Goal: Task Accomplishment & Management: Complete application form

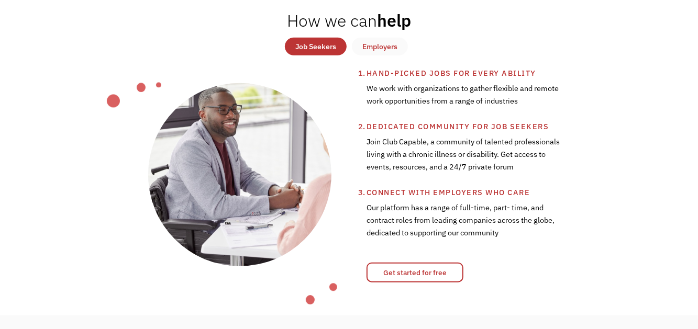
scroll to position [372, 0]
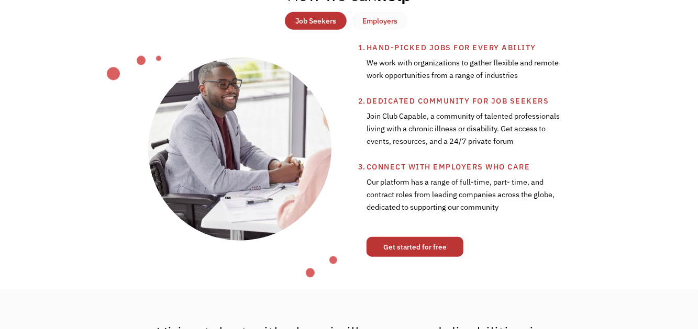
click at [433, 246] on link "Get started for free" at bounding box center [414, 247] width 97 height 20
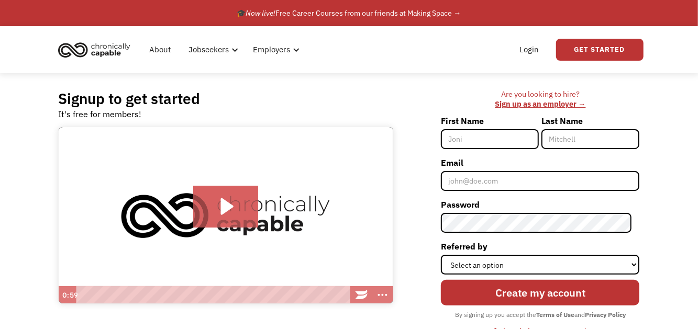
click at [504, 133] on input "First Name" at bounding box center [490, 139] width 98 height 20
type input "Yolanda"
type input "Cordero"
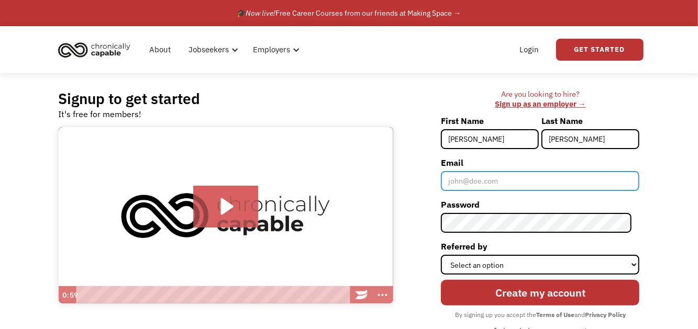
click at [500, 181] on input "Email" at bounding box center [540, 181] width 198 height 20
type input "cordero_yolanda@msn.com"
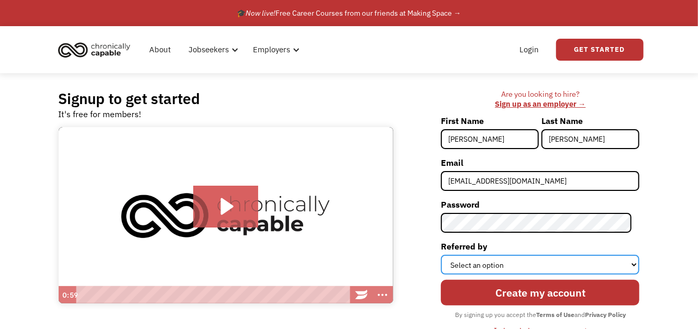
click at [626, 263] on select "Select an option Instagram Facebook Twitter Search Engine News Article Word of …" at bounding box center [540, 265] width 198 height 20
select select "Word of Mouth"
click at [449, 255] on select "Select an option Instagram Facebook Twitter Search Engine News Article Word of …" at bounding box center [540, 265] width 198 height 20
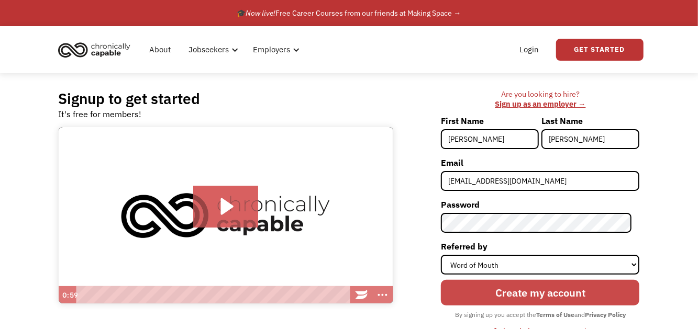
click at [558, 294] on input "Create my account" at bounding box center [540, 293] width 198 height 26
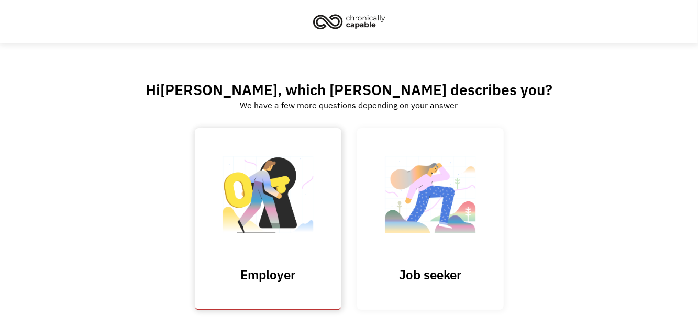
click at [277, 247] on input "Submit" at bounding box center [268, 219] width 147 height 182
type input "Please wait..."
click at [447, 256] on link "Job seeker" at bounding box center [430, 219] width 147 height 182
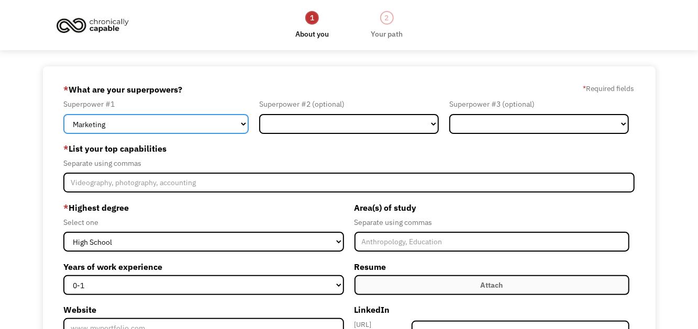
click at [242, 124] on select "Marketing Human Resources Finance Technology Operations Sales Industrial & Manu…" at bounding box center [155, 124] width 185 height 20
select select "Administration"
click at [64, 114] on select "Marketing Human Resources Finance Technology Operations Sales Industrial & Manu…" at bounding box center [155, 124] width 185 height 20
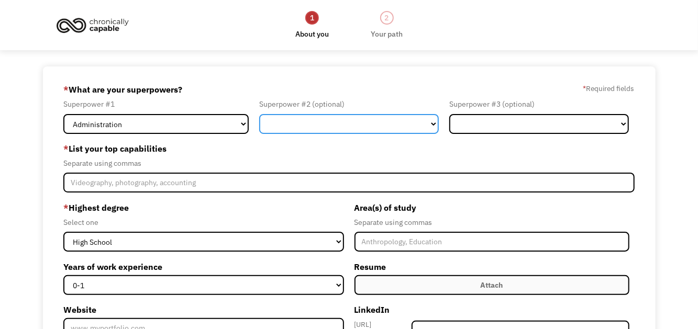
click at [434, 122] on select "Marketing Human Resources Finance Technology Operations Sales Industrial & Manu…" at bounding box center [348, 124] width 179 height 20
select select "Healthcare"
click at [259, 114] on select "Marketing Human Resources Finance Technology Operations Sales Industrial & Manu…" at bounding box center [348, 124] width 179 height 20
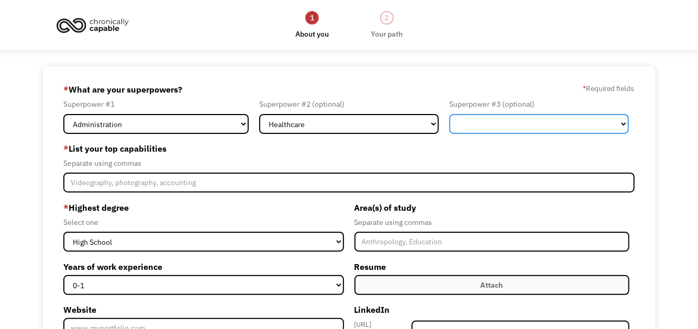
click at [616, 123] on select "Marketing Human Resources Finance Technology Operations Sales Industrial & Manu…" at bounding box center [538, 124] width 179 height 20
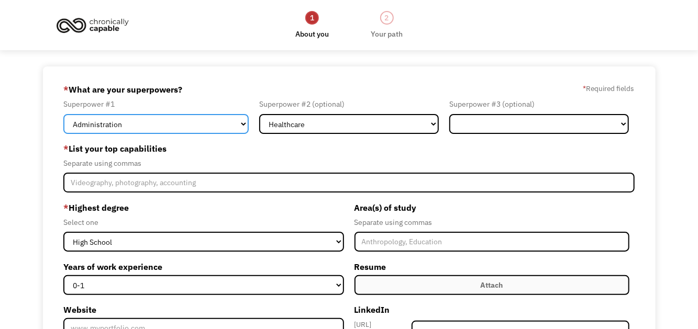
click at [241, 127] on select "Marketing Human Resources Finance Technology Operations Sales Industrial & Manu…" at bounding box center [155, 124] width 185 height 20
select select "Communications & Public Relations"
click at [64, 114] on select "Marketing Human Resources Finance Technology Operations Sales Industrial & Manu…" at bounding box center [155, 124] width 185 height 20
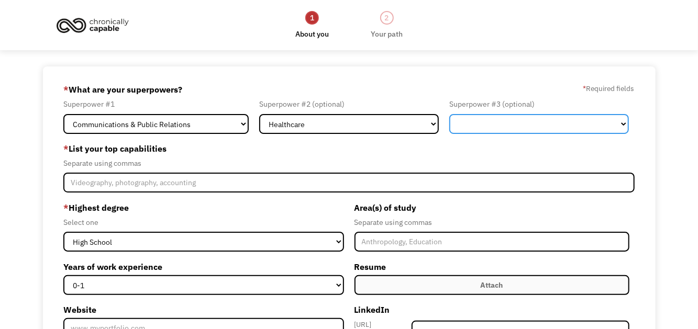
click at [622, 123] on select "Marketing Human Resources Finance Technology Operations Sales Industrial & Manu…" at bounding box center [538, 124] width 179 height 20
select select "Administration"
click at [449, 114] on select "Marketing Human Resources Finance Technology Operations Sales Industrial & Manu…" at bounding box center [538, 124] width 179 height 20
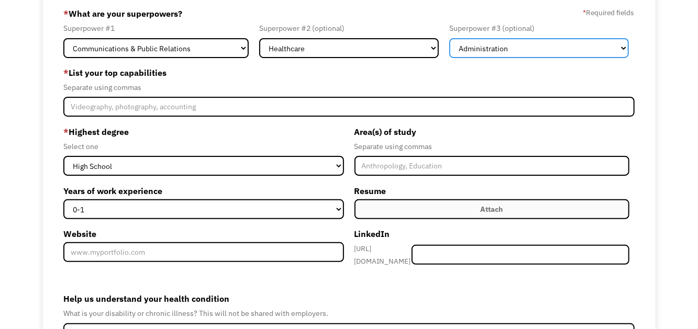
scroll to position [77, 0]
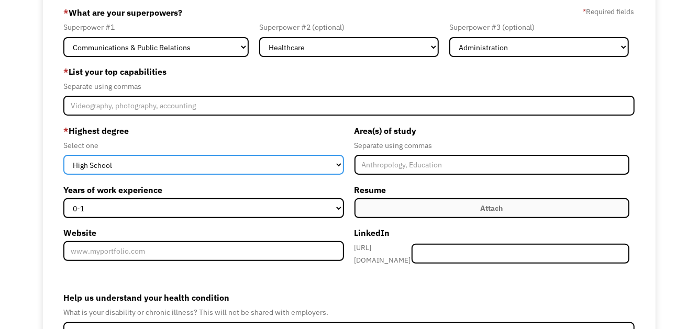
click at [340, 164] on select "High School Associates Bachelors Master's PhD" at bounding box center [203, 165] width 280 height 20
select select "masters"
click at [64, 155] on select "High School Associates Bachelors Master's PhD" at bounding box center [203, 165] width 280 height 20
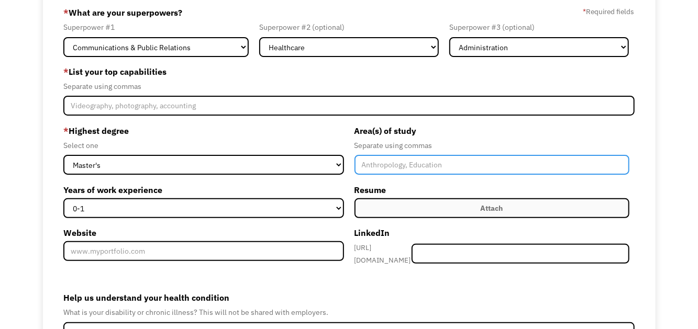
click at [412, 163] on input "Member-Create-Step1" at bounding box center [491, 165] width 275 height 20
type input "Corporate Communications"
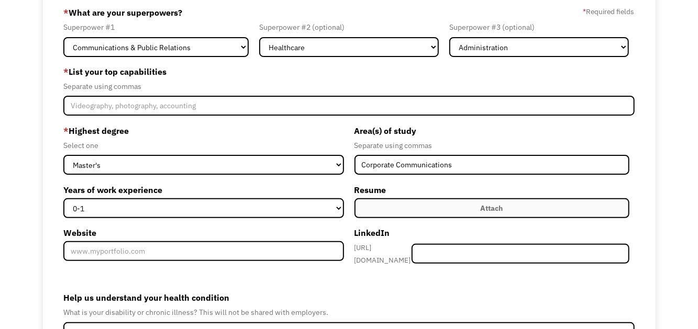
click at [442, 210] on label "Attach" at bounding box center [491, 208] width 275 height 20
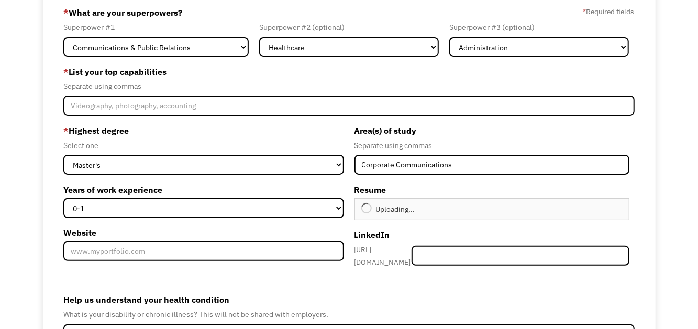
type input "Continue"
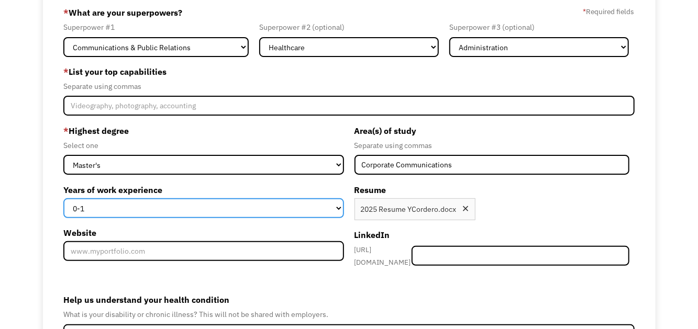
click at [339, 211] on select "0-1 2-4 5-10 11-15 15+" at bounding box center [203, 208] width 280 height 20
select select "11-15"
click at [64, 198] on select "0-1 2-4 5-10 11-15 15+" at bounding box center [203, 208] width 280 height 20
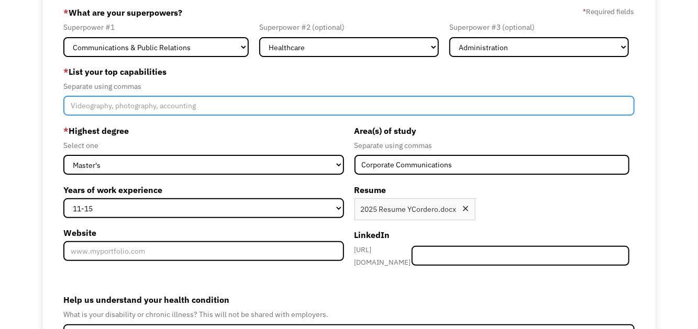
click at [299, 105] on input "Member-Create-Step1" at bounding box center [348, 106] width 570 height 20
paste input "Baruch College, Weissman School of Arts and Sciences, New York, NY Master of Ar…"
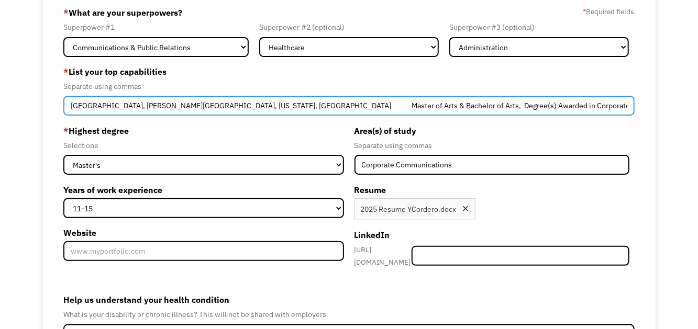
scroll to position [0, 331]
click at [542, 106] on input "Baruch College, Weissman School of Arts and Sciences, New York, NY Master of Ar…" at bounding box center [348, 106] width 570 height 20
click at [206, 107] on input "Baruch College, Weissman School of Arts and Sciences, New York, NY Master of Ar…" at bounding box center [348, 106] width 570 height 20
drag, startPoint x: 309, startPoint y: 108, endPoint x: 134, endPoint y: 104, distance: 174.8
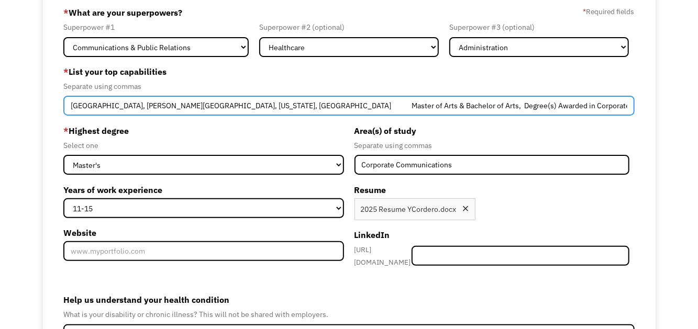
click at [134, 104] on input "Baruch College, Weissman School of Arts and Sciences, New York, NY Master of Ar…" at bounding box center [348, 106] width 570 height 20
click at [418, 106] on input "Baruch College Master of Arts & Bachelor of Arts, Degree(s) Awarded in Corporat…" at bounding box center [348, 106] width 570 height 20
drag, startPoint x: 586, startPoint y: 105, endPoint x: 542, endPoint y: 103, distance: 44.0
click at [542, 103] on input "Baruch College Master of Arts & Bachelor of Arts, Degree(s) Awarded in Corporat…" at bounding box center [348, 106] width 570 height 20
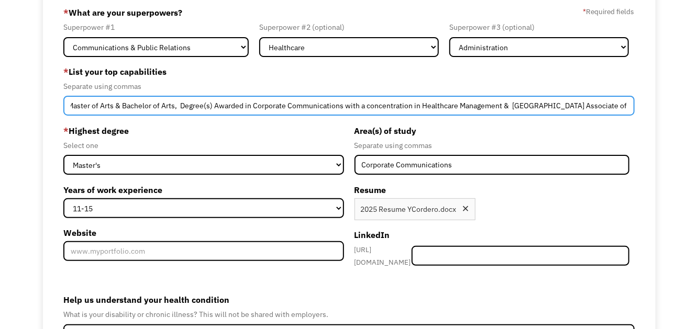
scroll to position [0, 98]
drag, startPoint x: 630, startPoint y: 105, endPoint x: 588, endPoint y: 106, distance: 41.9
click at [588, 106] on input "Baruch College Master of Arts & Bachelor of Arts, Degree(s) Awarded in Corporat…" at bounding box center [348, 106] width 570 height 20
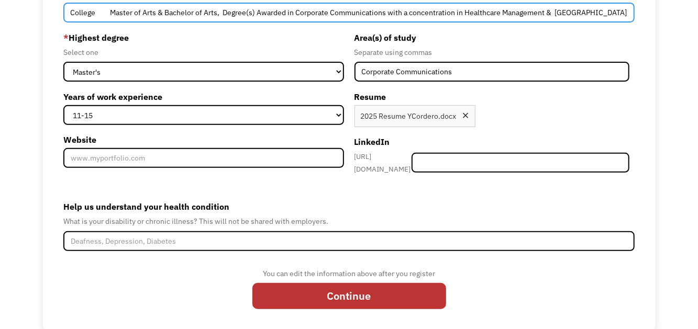
scroll to position [182, 0]
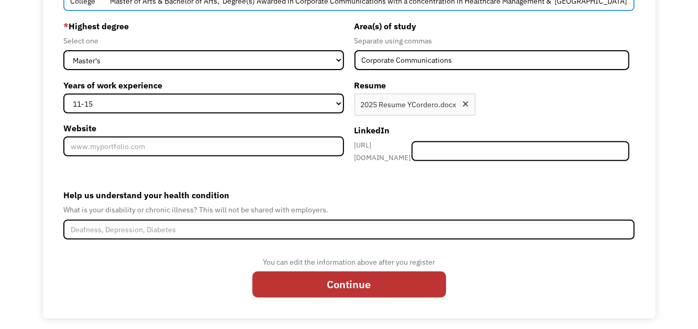
type input "Baruch College Master of Arts & Bachelor of Arts, Degree(s) Awarded in Corporat…"
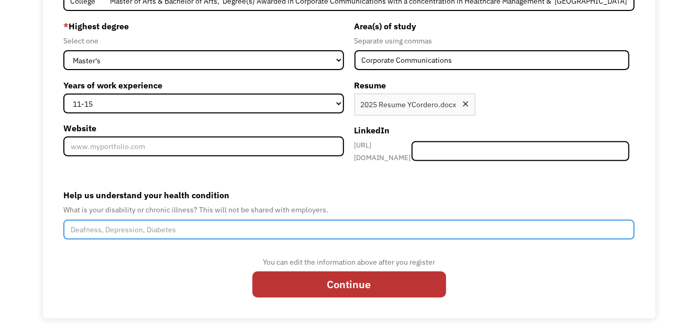
scroll to position [0, 0]
click at [311, 220] on input "Help us understand your health condition" at bounding box center [348, 230] width 570 height 20
type input "M"
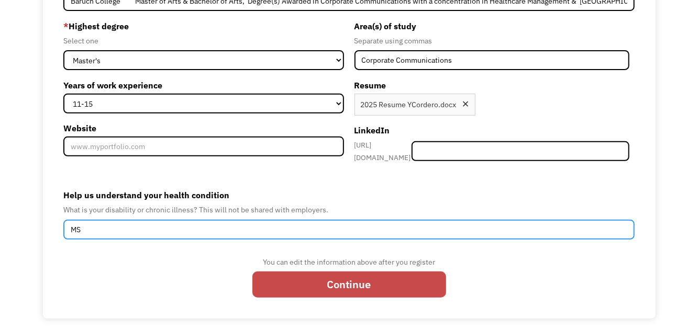
type input "MS"
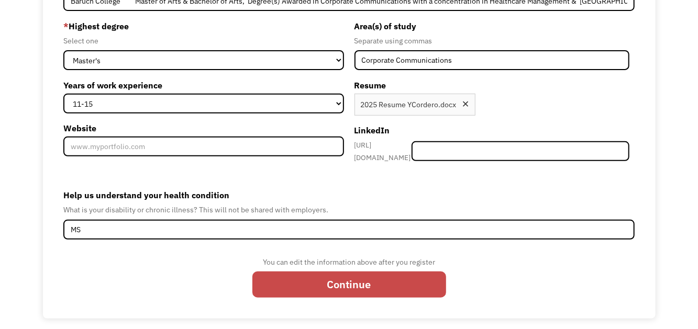
click at [395, 274] on input "Continue" at bounding box center [349, 285] width 194 height 26
type input "Please wait..."
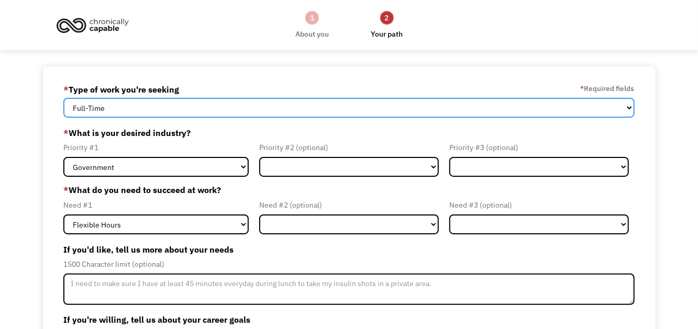
click at [626, 106] on select "Full-Time Part-Time Both Full-Time and Part-Time" at bounding box center [348, 108] width 570 height 20
click at [64, 98] on select "Full-Time Part-Time Both Full-Time and Part-Time" at bounding box center [348, 108] width 570 height 20
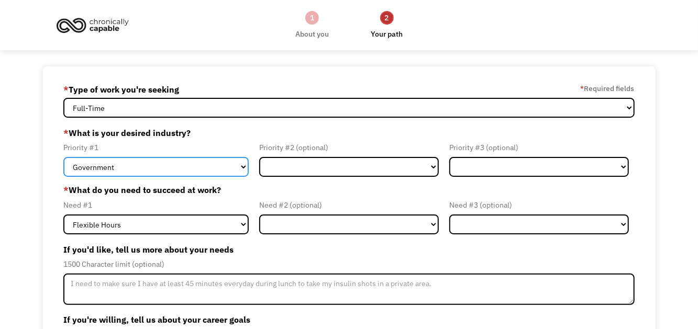
click at [243, 169] on select "Government Finance & Insurance Health & Social Care Tech & Engineering Creative…" at bounding box center [155, 167] width 185 height 20
select select "Health & Social Care"
click at [64, 157] on select "Government Finance & Insurance Health & Social Care Tech & Engineering Creative…" at bounding box center [155, 167] width 185 height 20
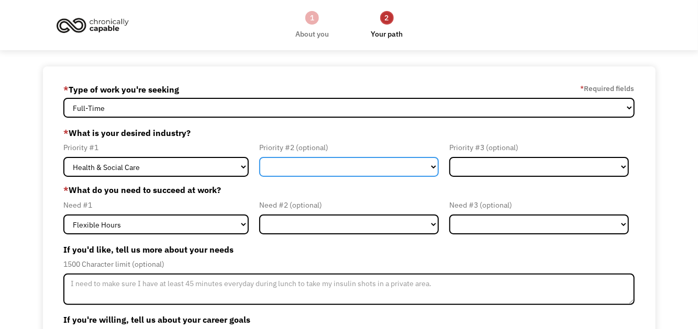
click at [431, 166] on select "Government Finance & Insurance Health & Social Care Tech & Engineering Creative…" at bounding box center [348, 167] width 179 height 20
select select "Finance & Insurance"
click at [259, 157] on select "Government Finance & Insurance Health & Social Care Tech & Engineering Creative…" at bounding box center [348, 167] width 179 height 20
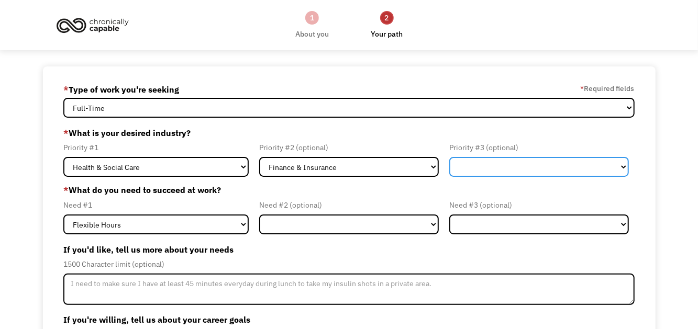
click at [620, 170] on select "Government Finance & Insurance Health & Social Care Tech & Engineering Creative…" at bounding box center [538, 167] width 179 height 20
select select "Education"
click at [449, 157] on select "Government Finance & Insurance Health & Social Care Tech & Engineering Creative…" at bounding box center [538, 167] width 179 height 20
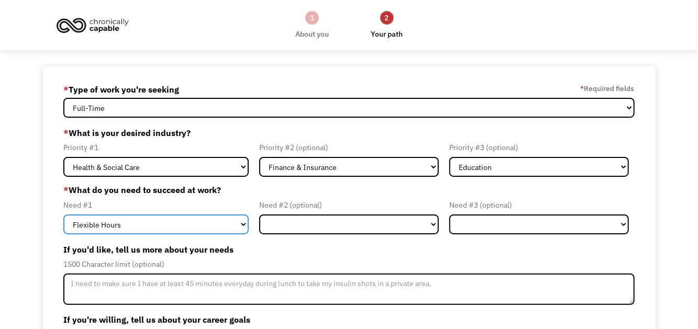
click at [243, 222] on select "Flexible Hours Remote Work Service Animal On-site Accommodations Visual Support…" at bounding box center [155, 225] width 185 height 20
click at [64, 215] on select "Flexible Hours Remote Work Service Animal On-site Accommodations Visual Support…" at bounding box center [155, 225] width 185 height 20
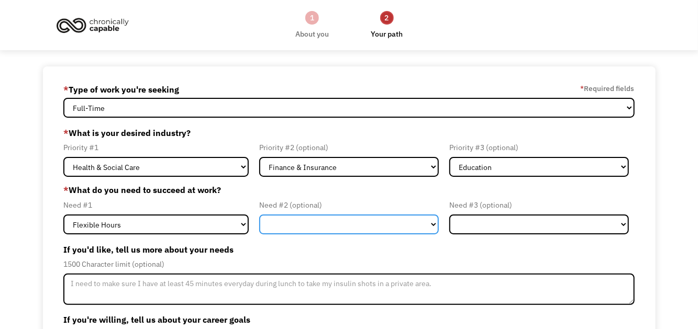
click at [432, 223] on select "Flexible Hours Remote Work Service Animal On-site Accommodations Visual Support…" at bounding box center [348, 225] width 179 height 20
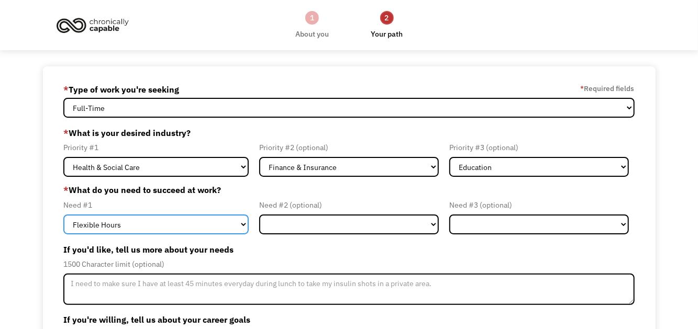
click at [240, 223] on select "Flexible Hours Remote Work Service Animal On-site Accommodations Visual Support…" at bounding box center [155, 225] width 185 height 20
select select "On-site Accommodations"
click at [64, 215] on select "Flexible Hours Remote Work Service Animal On-site Accommodations Visual Support…" at bounding box center [155, 225] width 185 height 20
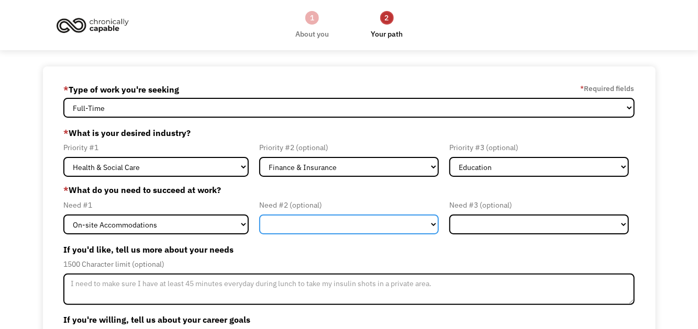
click at [430, 223] on select "Flexible Hours Remote Work Service Animal On-site Accommodations Visual Support…" at bounding box center [348, 225] width 179 height 20
select select "Flexible Hours"
click at [259, 215] on select "Flexible Hours Remote Work Service Animal On-site Accommodations Visual Support…" at bounding box center [348, 225] width 179 height 20
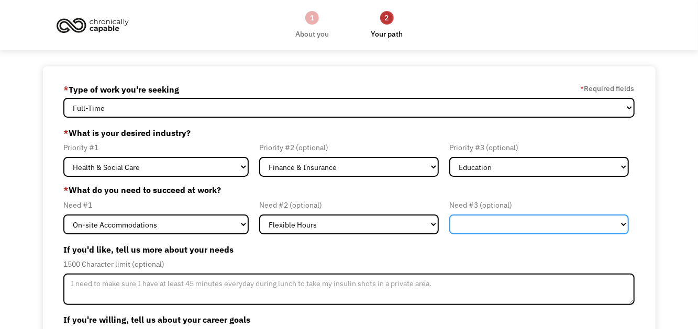
click at [621, 224] on select "Flexible Hours Remote Work Service Animal On-site Accommodations Visual Support…" at bounding box center [538, 225] width 179 height 20
select select "Other"
click at [449, 215] on select "Flexible Hours Remote Work Service Animal On-site Accommodations Visual Support…" at bounding box center [538, 225] width 179 height 20
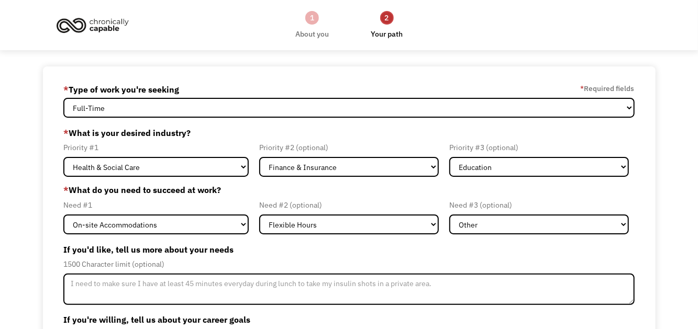
click at [361, 257] on label "If you'd like, tell us more about your needs" at bounding box center [348, 249] width 570 height 17
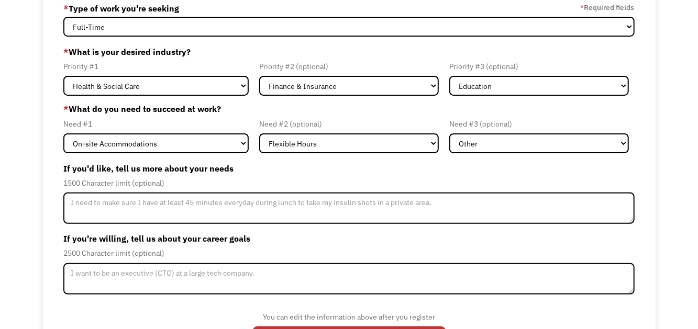
scroll to position [124, 0]
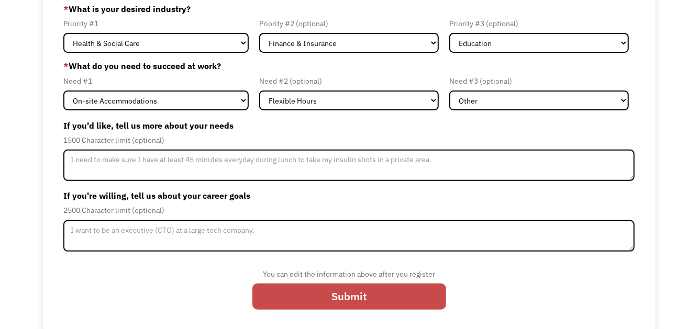
click at [385, 290] on input "Submit" at bounding box center [349, 297] width 194 height 26
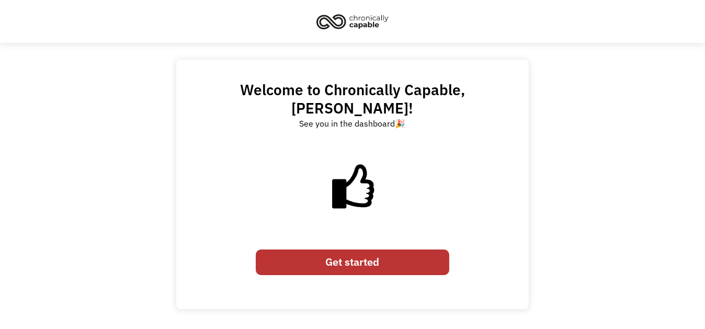
click at [394, 250] on link "Get started" at bounding box center [353, 263] width 194 height 26
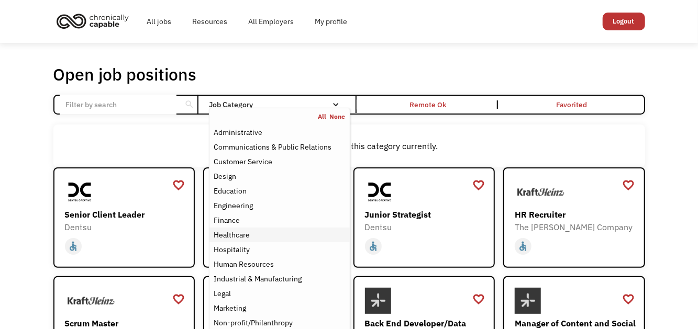
click at [276, 237] on div "Healthcare" at bounding box center [279, 235] width 131 height 13
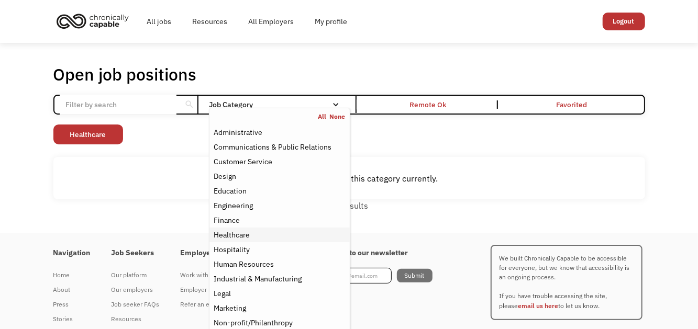
click at [245, 235] on div "Healthcare" at bounding box center [232, 235] width 36 height 13
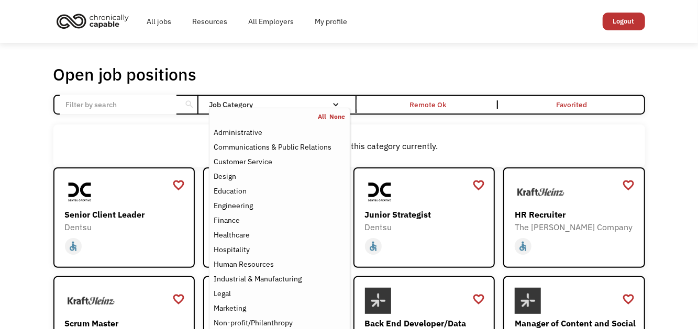
click at [672, 150] on div "Open job positions You have X liked items Search search Filter by category Admi…" at bounding box center [349, 334] width 698 height 582
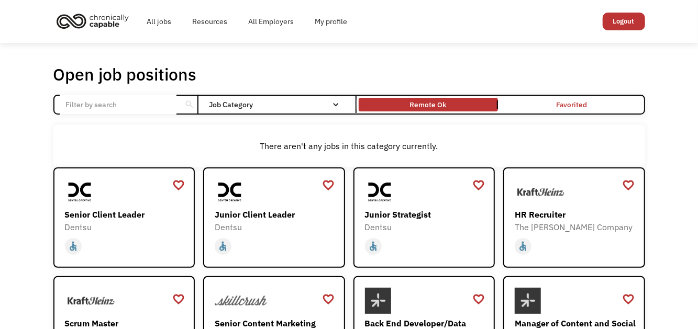
click at [447, 109] on link "Remote Ok" at bounding box center [427, 105] width 143 height 18
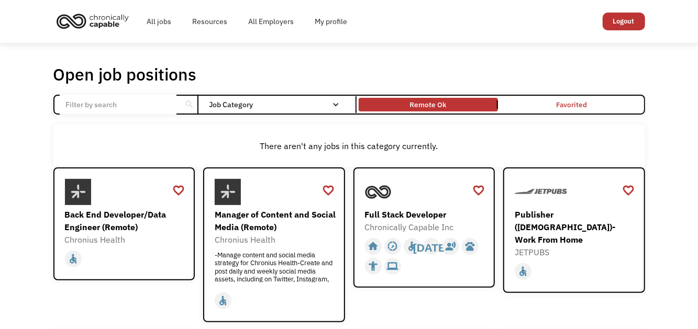
click at [447, 109] on link "Remote Ok" at bounding box center [427, 105] width 143 height 18
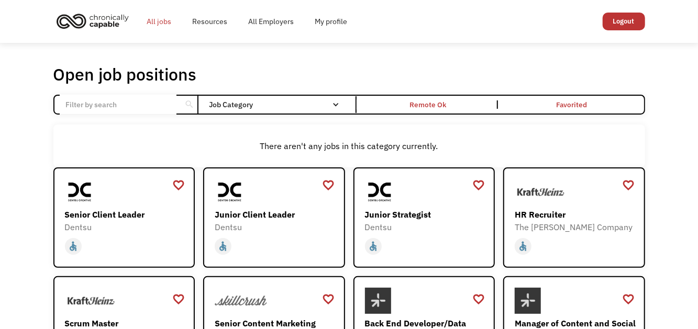
click at [152, 23] on link "All jobs" at bounding box center [160, 21] width 46 height 33
click at [166, 19] on link "All jobs" at bounding box center [160, 21] width 46 height 33
click at [410, 129] on div "There aren't any jobs in this category currently." at bounding box center [348, 146] width 591 height 43
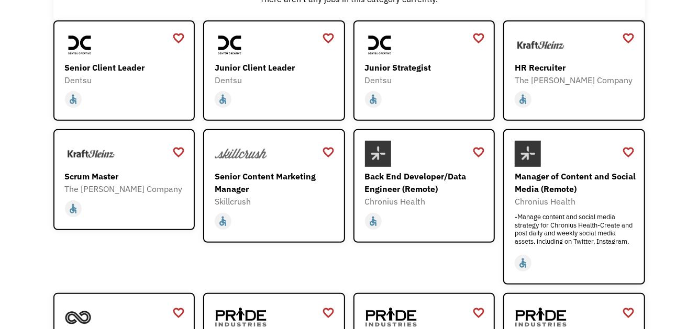
scroll to position [148, 0]
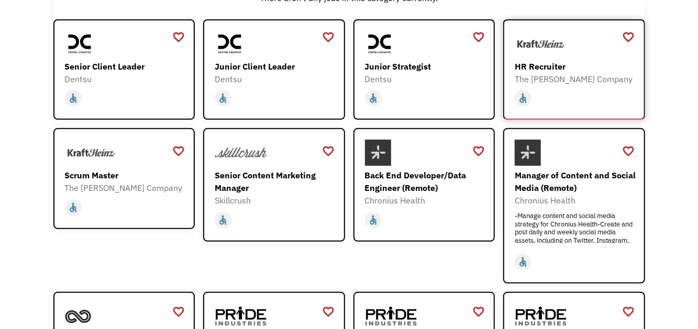
click at [542, 65] on div "HR Recruiter" at bounding box center [574, 66] width 121 height 13
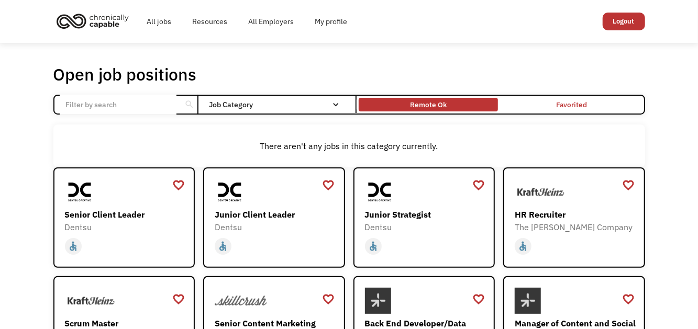
click at [450, 105] on div "Remote Ok" at bounding box center [427, 104] width 139 height 8
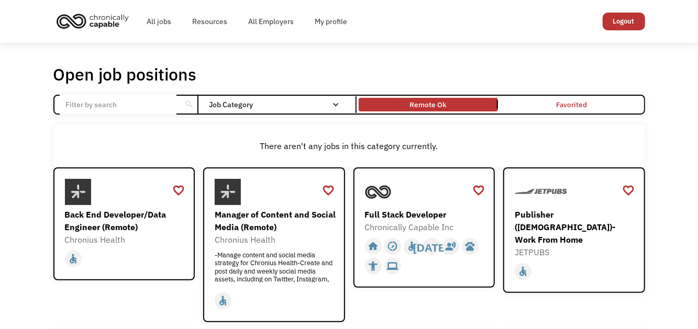
drag, startPoint x: 450, startPoint y: 105, endPoint x: 416, endPoint y: 133, distance: 44.2
click at [416, 133] on div "There aren't any jobs in this category currently." at bounding box center [348, 146] width 591 height 43
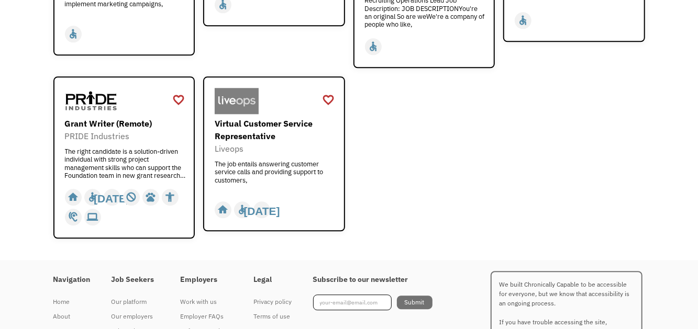
scroll to position [1372, 0]
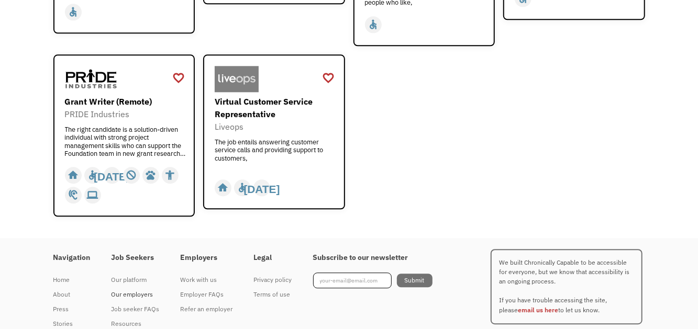
click at [141, 288] on div "Our employers" at bounding box center [135, 294] width 48 height 13
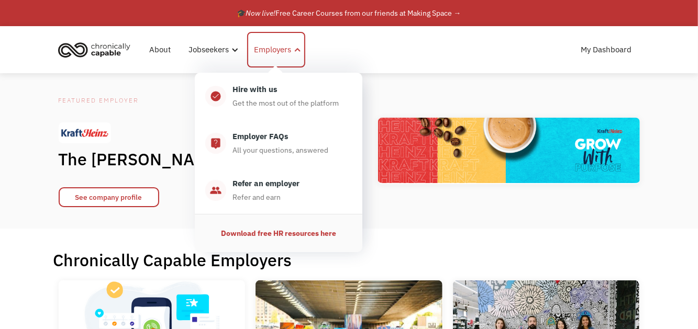
click at [294, 49] on div at bounding box center [298, 50] width 8 height 8
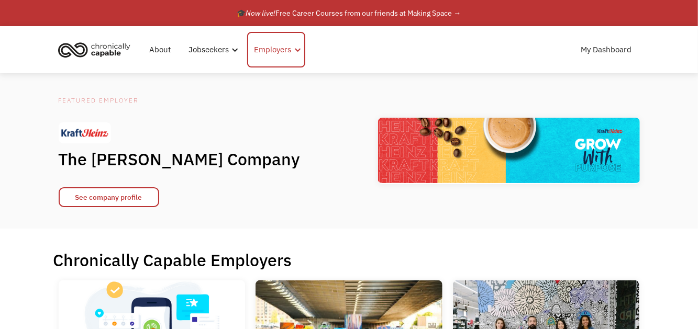
click at [294, 49] on div at bounding box center [298, 50] width 8 height 8
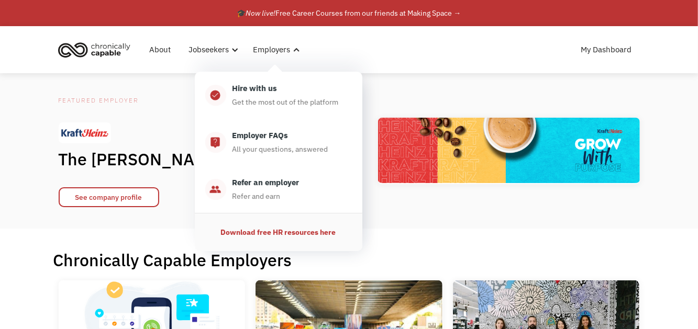
click at [296, 234] on div "Download free HR resources here" at bounding box center [278, 232] width 115 height 13
